Goal: Entertainment & Leisure: Consume media (video, audio)

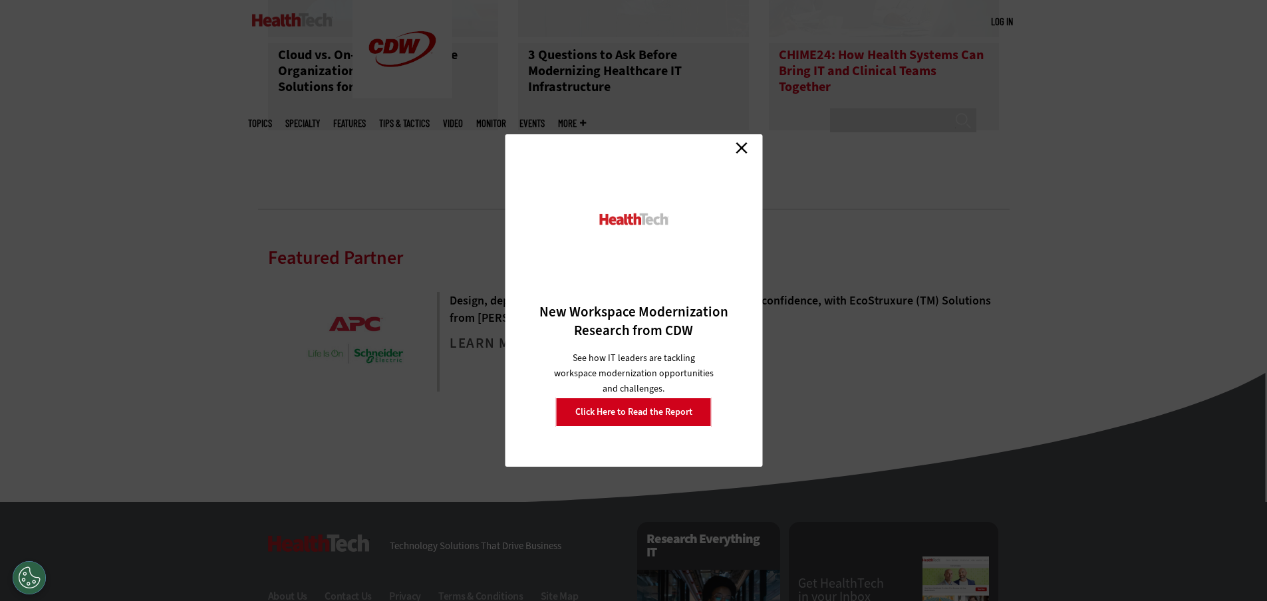
scroll to position [1862, 0]
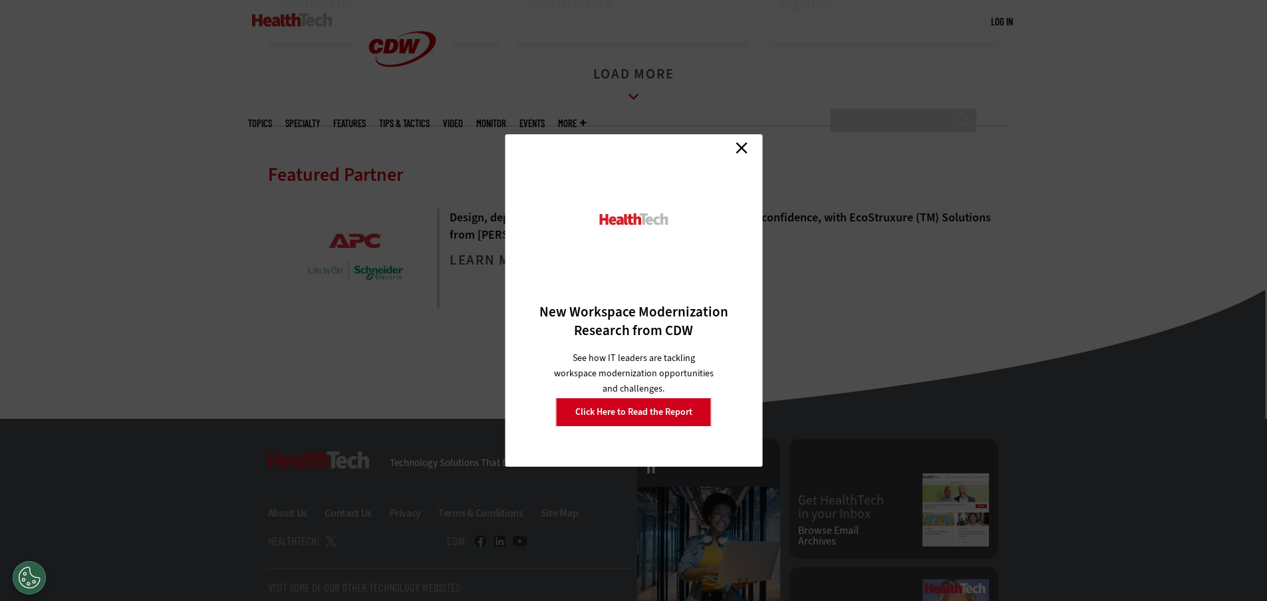
click at [743, 151] on link "Close" at bounding box center [742, 148] width 20 height 20
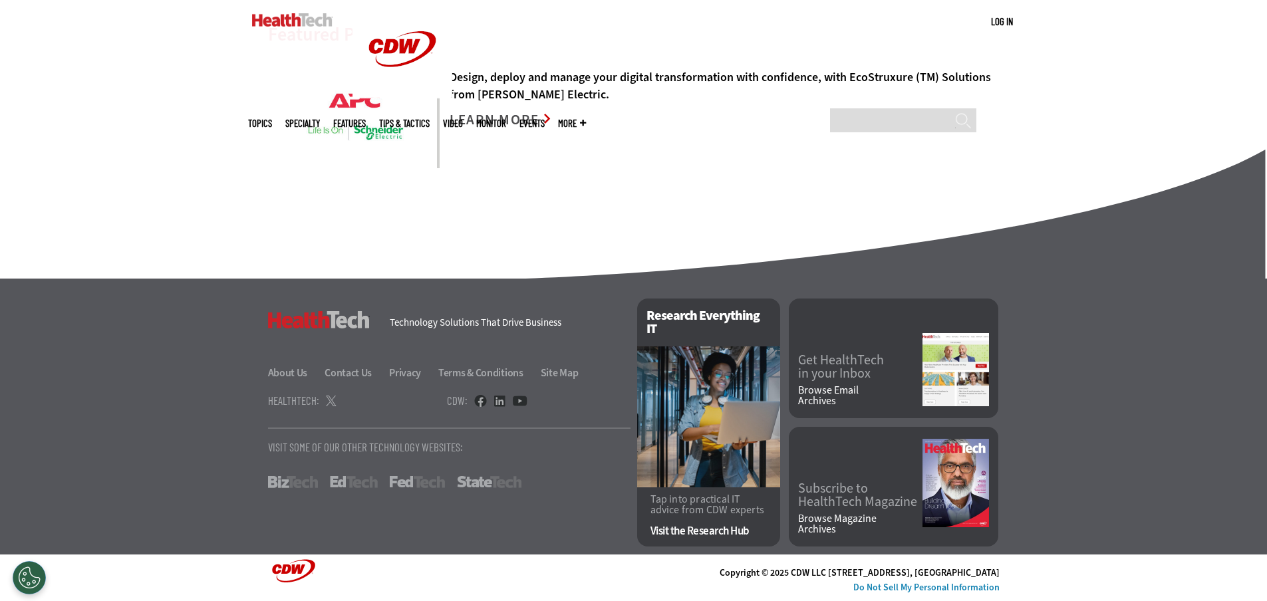
scroll to position [2013, 0]
click at [955, 476] on img at bounding box center [956, 483] width 67 height 88
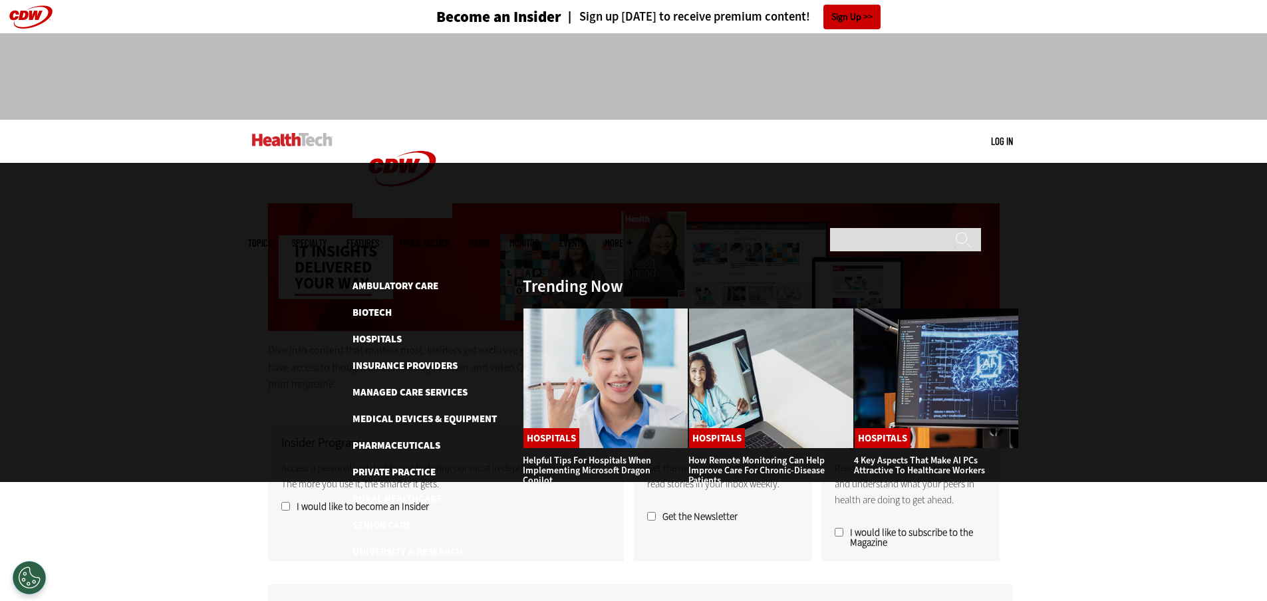
click at [490, 238] on link "Video" at bounding box center [480, 243] width 20 height 10
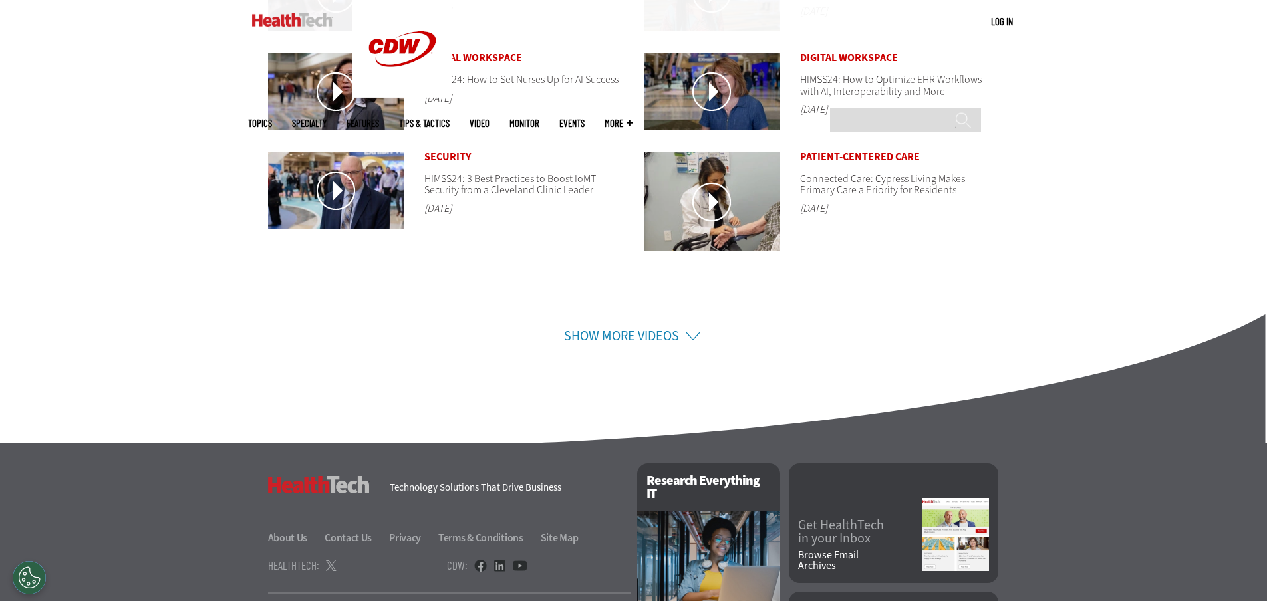
scroll to position [732, 0]
